Goal: Task Accomplishment & Management: Use online tool/utility

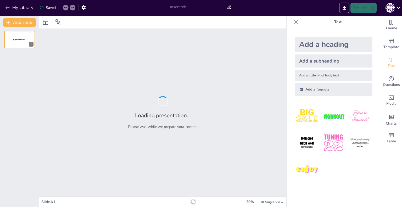
type input "New Sendsteps"
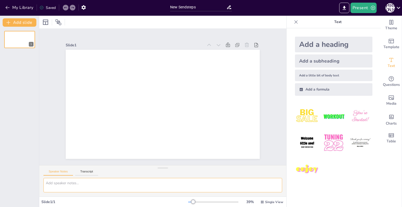
click at [77, 186] on textarea at bounding box center [162, 185] width 239 height 14
click at [87, 183] on textarea "To enrich screen reader interactions, please activate Accessibility in Grammarl…" at bounding box center [162, 185] width 239 height 14
paste textarea "Plagiarism comes in many forms, some are more severe than others—from rephrasin…"
type textarea "Plagiarism comes in many forms, some are more severe than others—from rephrasin…"
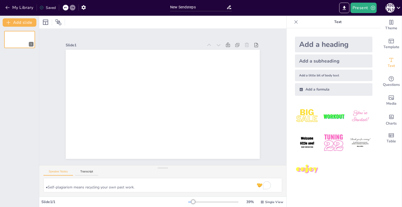
scroll to position [62, 0]
click at [146, 187] on textarea "Plagiarism comes in many forms, some are more severe than others—from rephrasin…" at bounding box center [162, 185] width 239 height 14
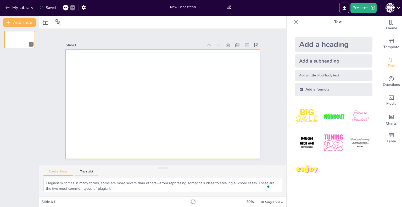
click at [179, 87] on div at bounding box center [158, 103] width 221 height 202
click at [65, 7] on icon at bounding box center [65, 7] width 3 height 1
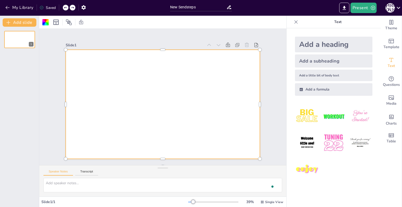
click at [65, 7] on icon at bounding box center [65, 7] width 3 height 1
drag, startPoint x: 65, startPoint y: 7, endPoint x: 7, endPoint y: 7, distance: 57.6
click at [7, 7] on div "My Library Saved" at bounding box center [44, 7] width 89 height 9
click at [7, 7] on icon "button" at bounding box center [7, 7] width 5 height 5
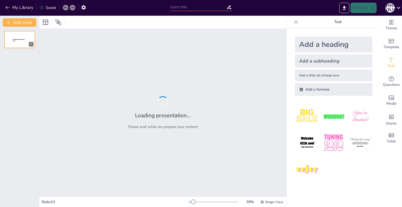
type input "Understanding the Spectrum of Plagiarism: Types and Consequences"
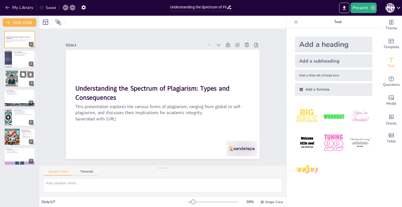
click at [13, 86] on div at bounding box center [12, 78] width 16 height 16
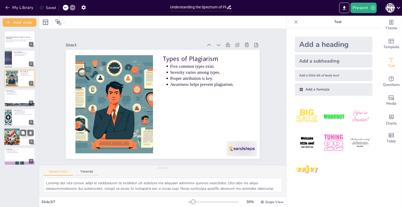
click at [16, 131] on div at bounding box center [12, 137] width 18 height 18
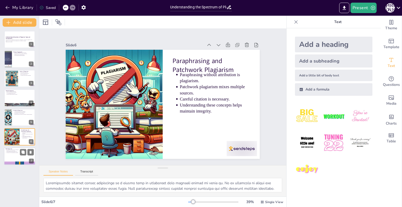
click at [20, 161] on div at bounding box center [19, 163] width 31 height 17
type textarea "Reusing one's own previously submitted work can be misleading, as students may …"
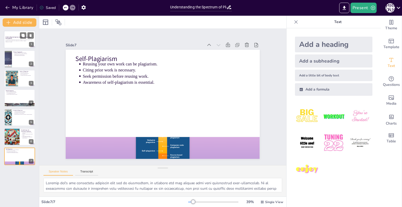
click at [16, 43] on div at bounding box center [19, 40] width 31 height 18
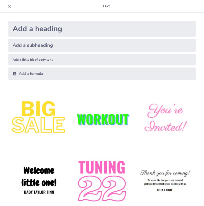
click at [9, 6] on icon at bounding box center [9, 5] width 3 height 3
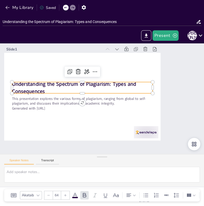
click at [75, 86] on strong "Understanding the Spectrum of Plagiarism: Types and Consequences" at bounding box center [75, 81] width 125 height 20
click at [86, 86] on strong "Understanding the Spectrum of Plagiarism: Types and Consequences" at bounding box center [85, 70] width 109 height 79
click at [34, 86] on strong "Understanding the Spectrum of Plagiarism: Types and Consequences" at bounding box center [77, 78] width 124 height 33
click at [34, 86] on strong "Understanding the Spectrum of Plagiarism: Types and Consequences" at bounding box center [79, 76] width 122 height 45
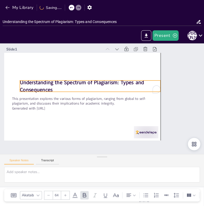
drag, startPoint x: 50, startPoint y: 92, endPoint x: 60, endPoint y: 90, distance: 10.2
click at [60, 90] on p "Understanding the Spectrum of Plagiarism: Types and Consequences" at bounding box center [98, 82] width 129 height 83
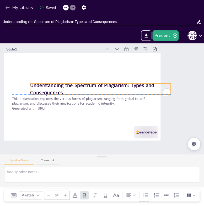
drag, startPoint x: 59, startPoint y: 89, endPoint x: 81, endPoint y: 90, distance: 22.5
click at [81, 90] on p "Understanding the Spectrum of Plagiarism: Types and Consequences" at bounding box center [103, 89] width 138 height 57
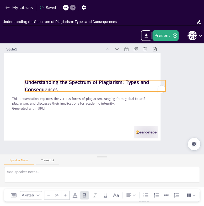
drag, startPoint x: 79, startPoint y: 90, endPoint x: 59, endPoint y: 89, distance: 19.7
click at [59, 89] on p "Understanding the Spectrum of Plagiarism: Types and Consequences" at bounding box center [96, 85] width 141 height 29
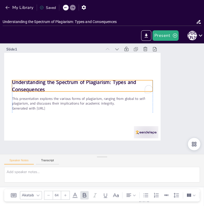
drag, startPoint x: 59, startPoint y: 89, endPoint x: 47, endPoint y: 89, distance: 12.0
click at [47, 89] on p "Understanding the Spectrum of Plagiarism: Types and Consequences" at bounding box center [83, 83] width 141 height 29
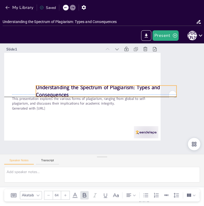
drag, startPoint x: 19, startPoint y: 81, endPoint x: 40, endPoint y: 86, distance: 21.4
click at [41, 86] on strong "Understanding the Spectrum of Plagiarism: Types and Consequences" at bounding box center [98, 87] width 125 height 20
click at [42, 86] on strong "Understanding the Spectrum of Plagiarism: Types and Consequences" at bounding box center [101, 86] width 119 height 57
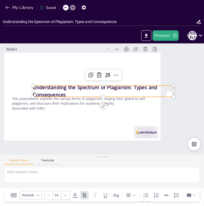
click at [70, 95] on p "Understanding the Spectrum of Plagiarism: Types and Consequences" at bounding box center [105, 91] width 140 height 43
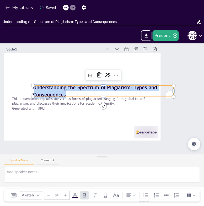
copy strong "Understanding the Spectrum of Plagiarism: Types and Consequences"
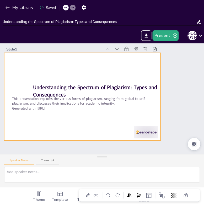
click at [64, 122] on div at bounding box center [83, 91] width 175 height 132
